Goal: Browse casually: Explore the website without a specific task or goal

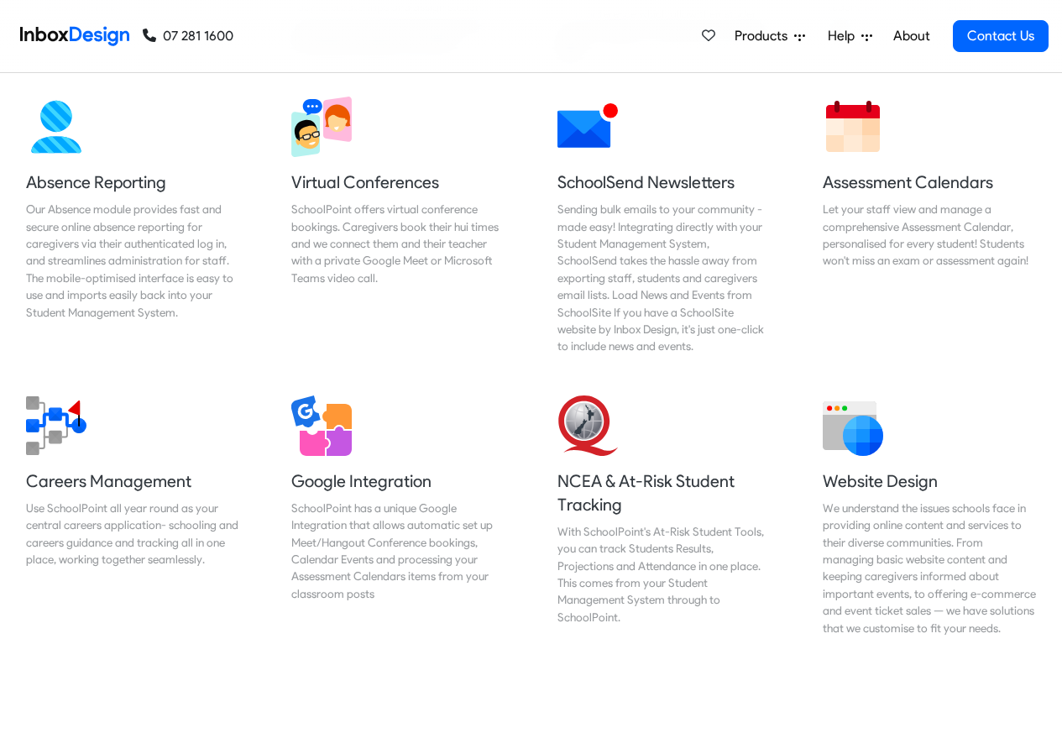
scroll to position [1512, 0]
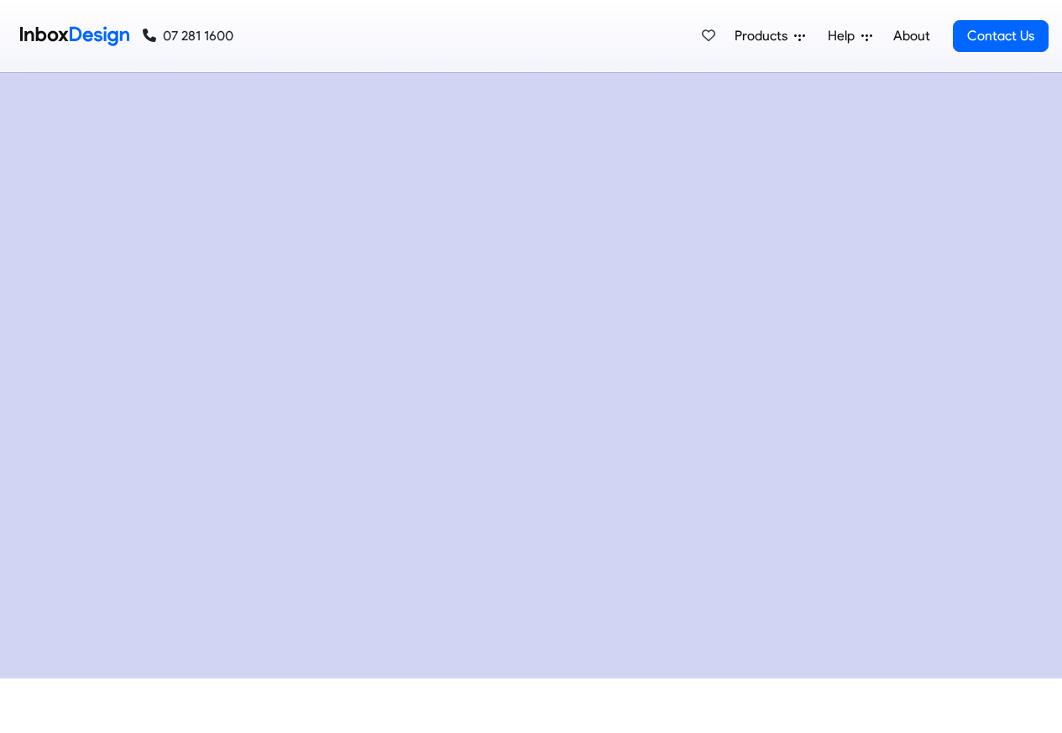
checkbox input "true"
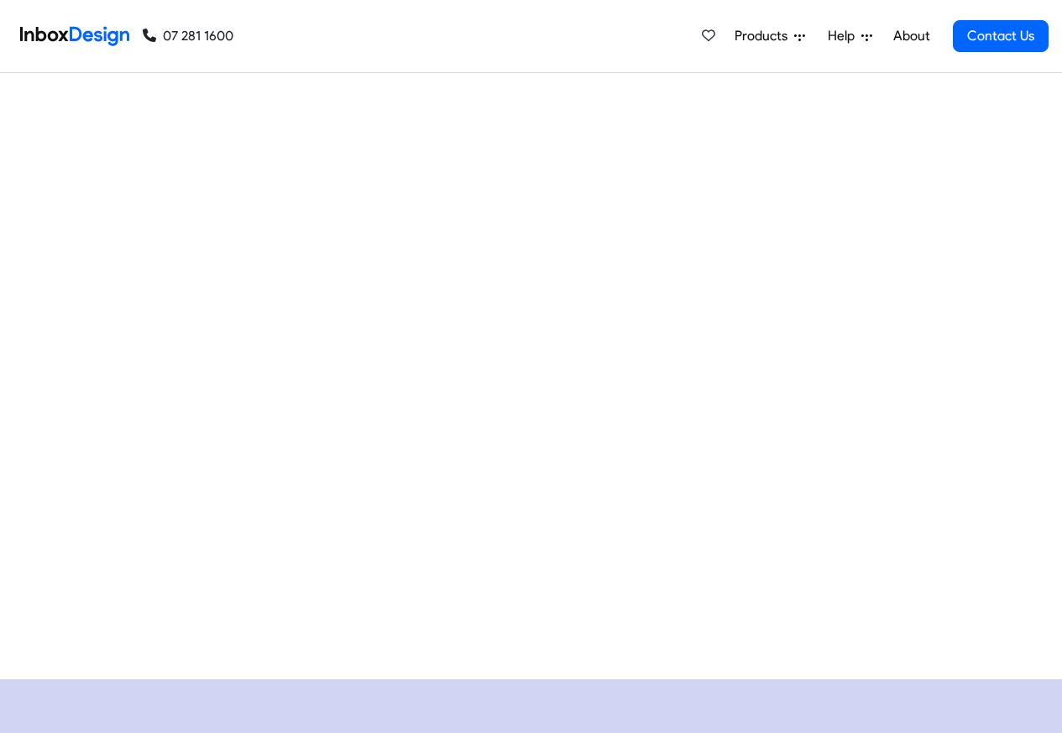
checkbox input "true"
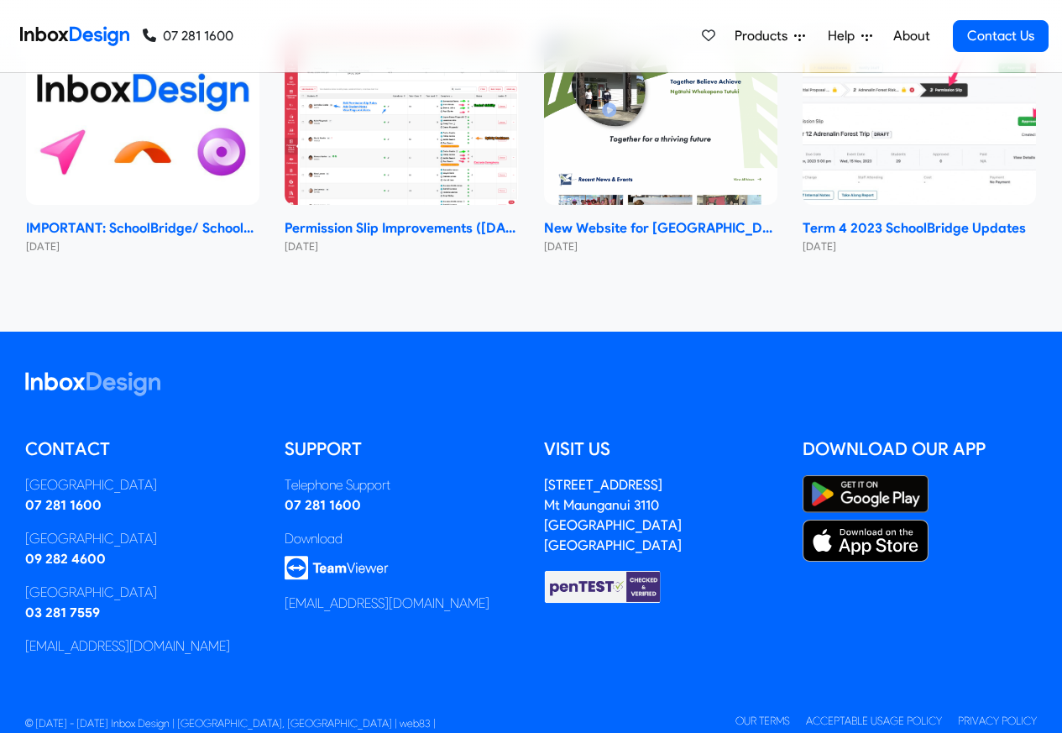
checkbox input "true"
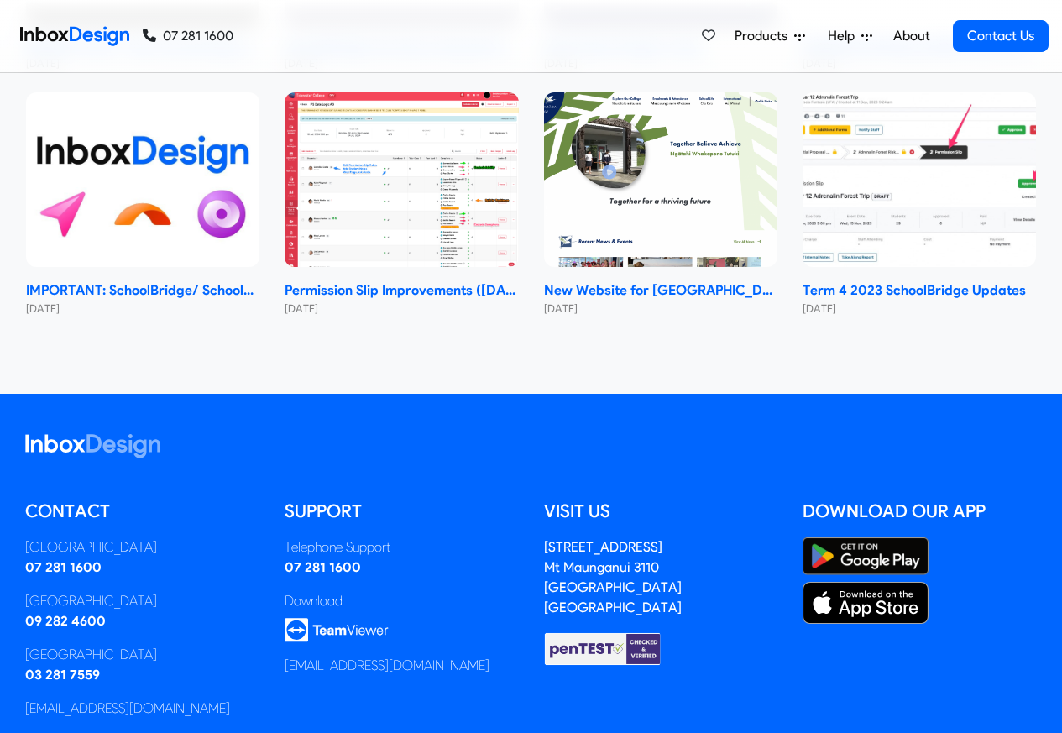
scroll to position [9522, 0]
